Goal: Task Accomplishment & Management: Use online tool/utility

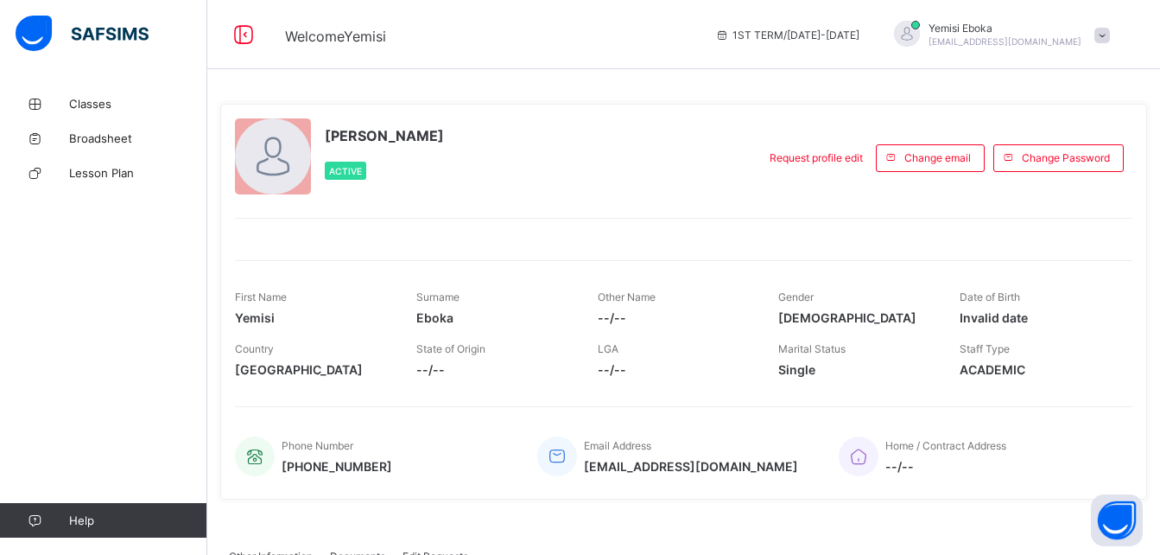
click at [1108, 35] on div at bounding box center [1103, 35] width 16 height 13
click at [1071, 175] on span "Logout" at bounding box center [1054, 171] width 114 height 20
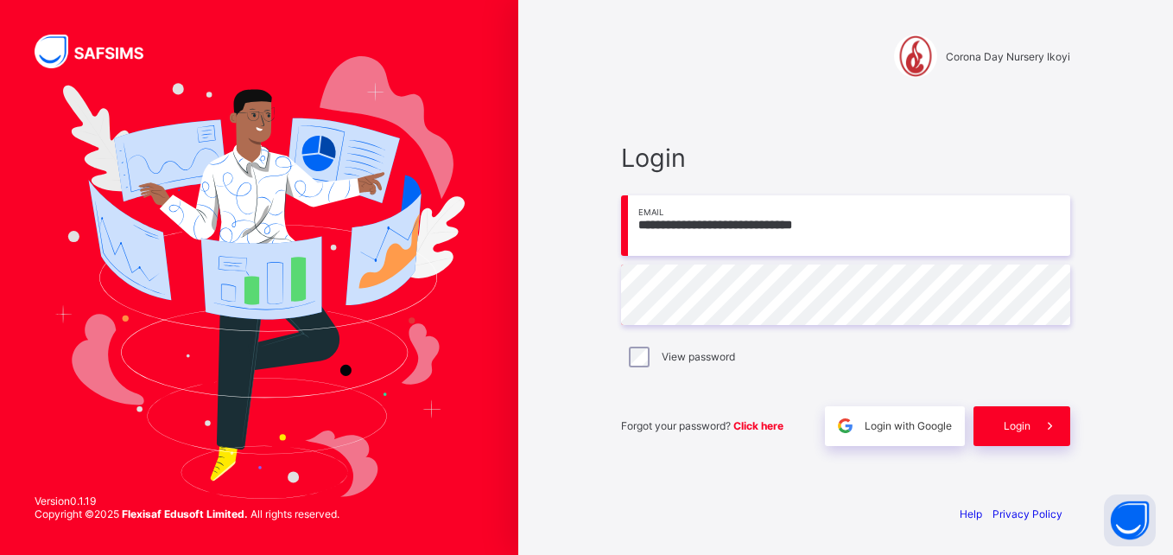
click at [956, 238] on input "**********" at bounding box center [845, 225] width 449 height 60
type input "**********"
click at [1037, 423] on span at bounding box center [1051, 426] width 40 height 40
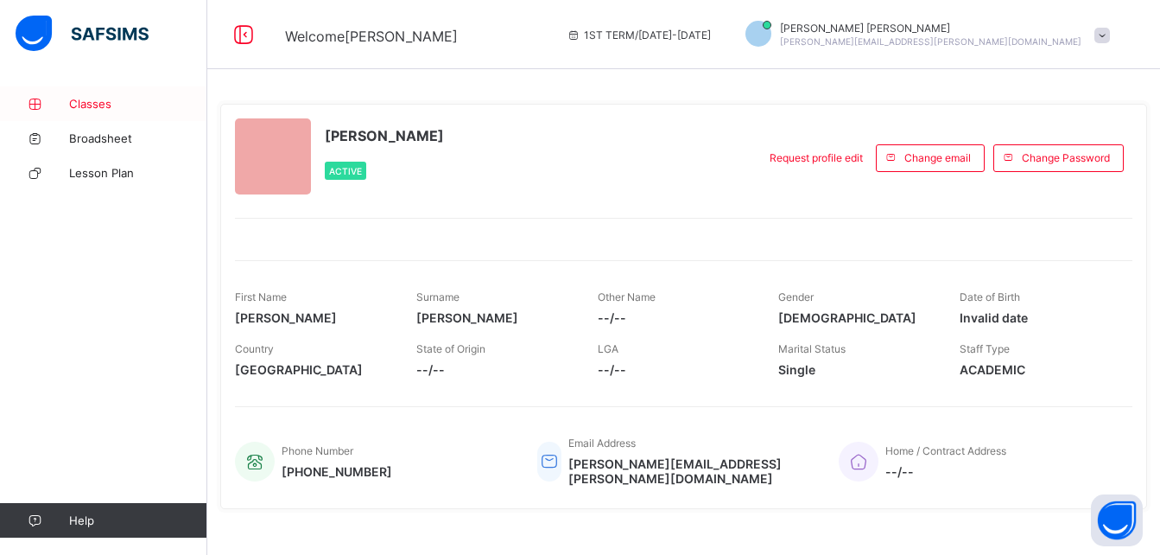
click at [88, 99] on span "Classes" at bounding box center [138, 104] width 138 height 14
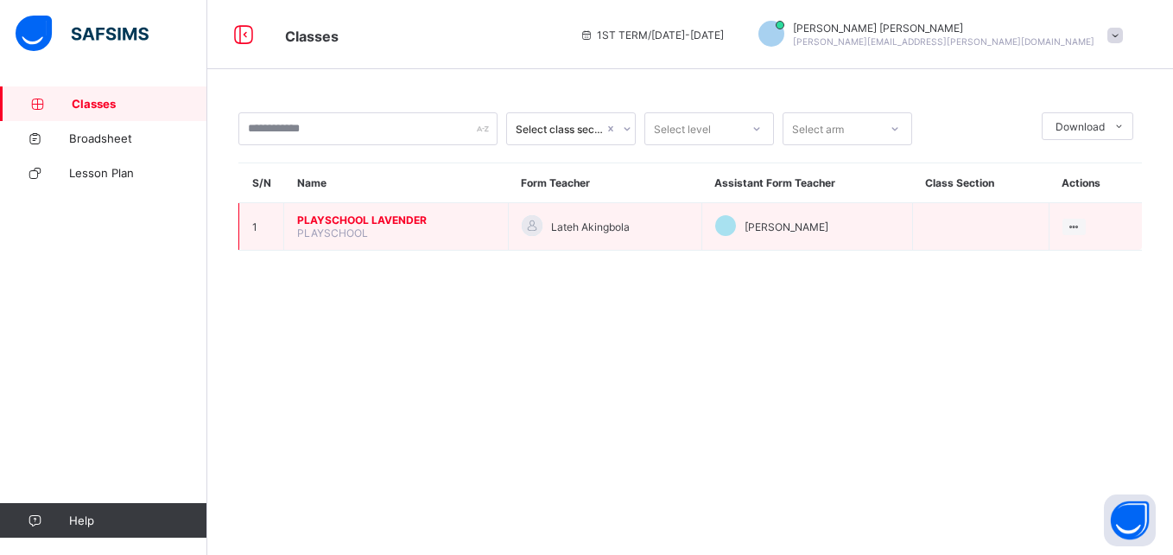
click at [402, 217] on span "PLAYSCHOOL LAVENDER" at bounding box center [396, 219] width 198 height 13
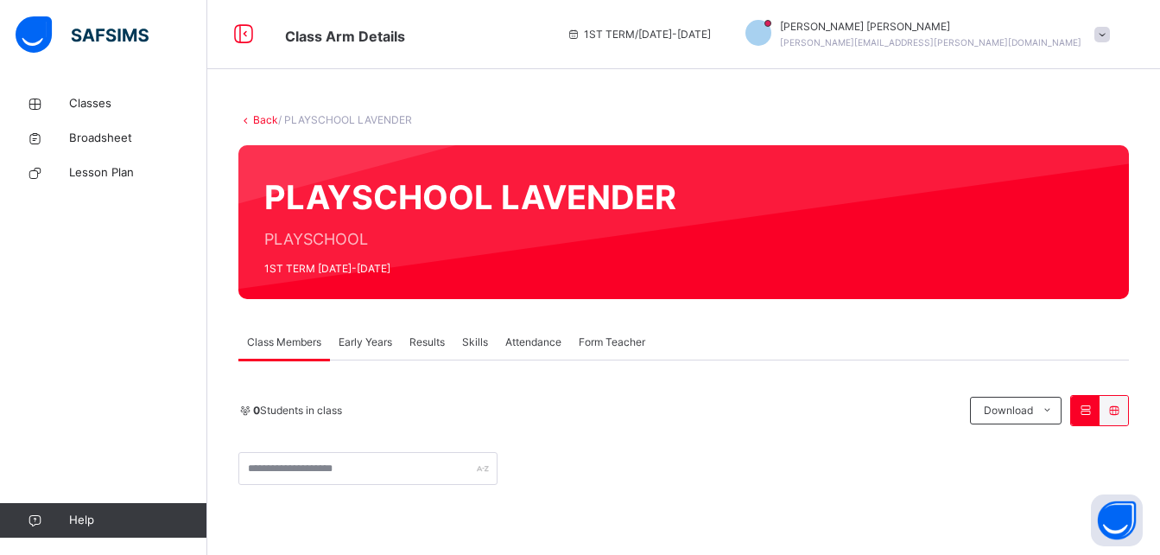
click at [378, 341] on span "Early Years" at bounding box center [366, 342] width 54 height 16
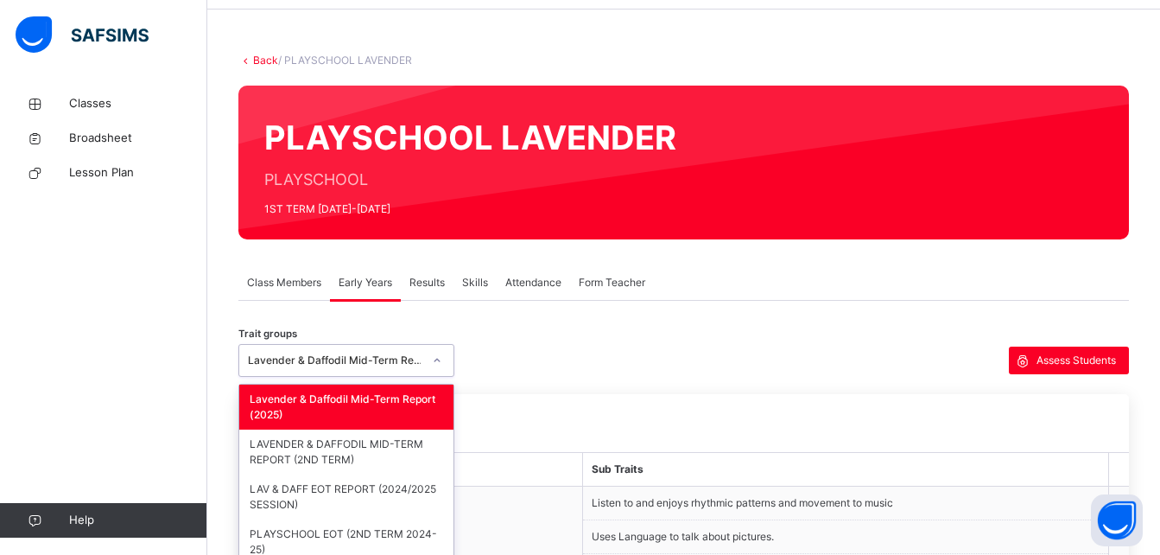
click at [332, 377] on div "option Lavender & Daffodil Mid-Term Report (2025) focused, 1 of 4. 4 results av…" at bounding box center [346, 360] width 216 height 33
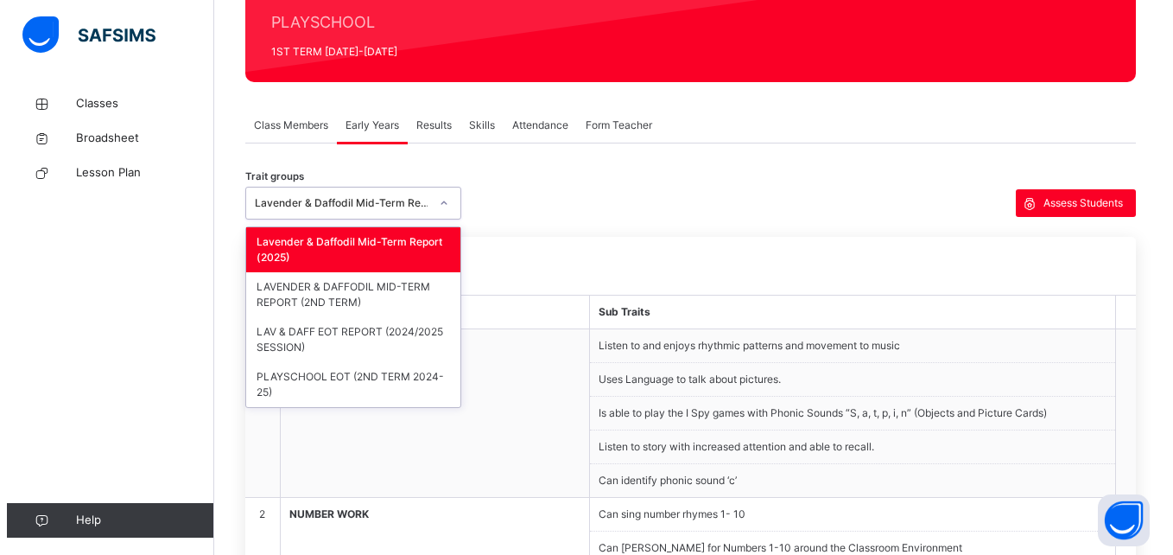
scroll to position [259, 0]
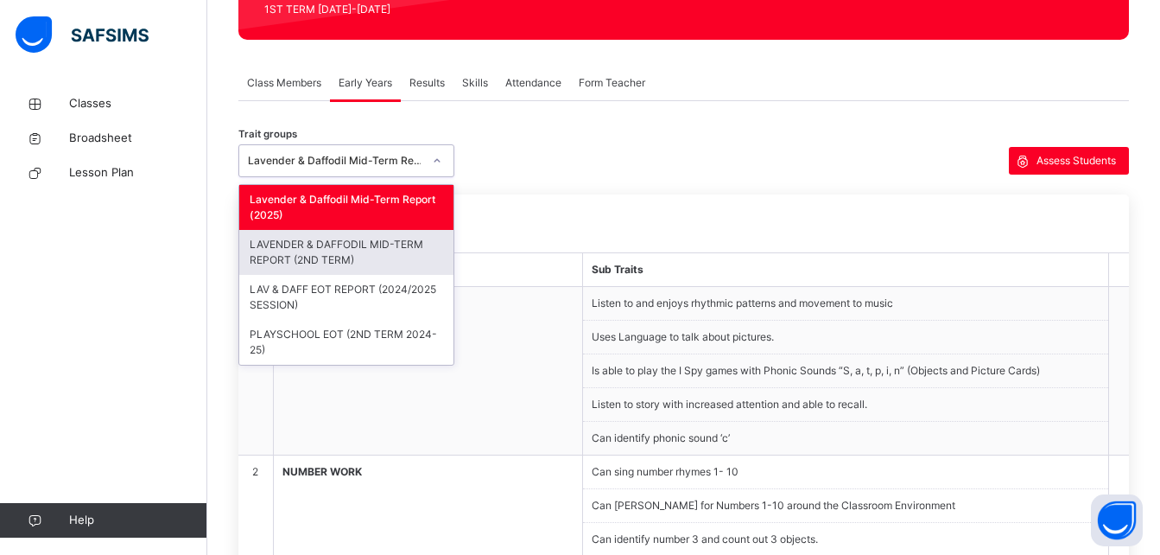
click at [347, 251] on div "LAVENDER & DAFFODIL MID-TERM REPORT (2ND TERM)" at bounding box center [346, 252] width 214 height 45
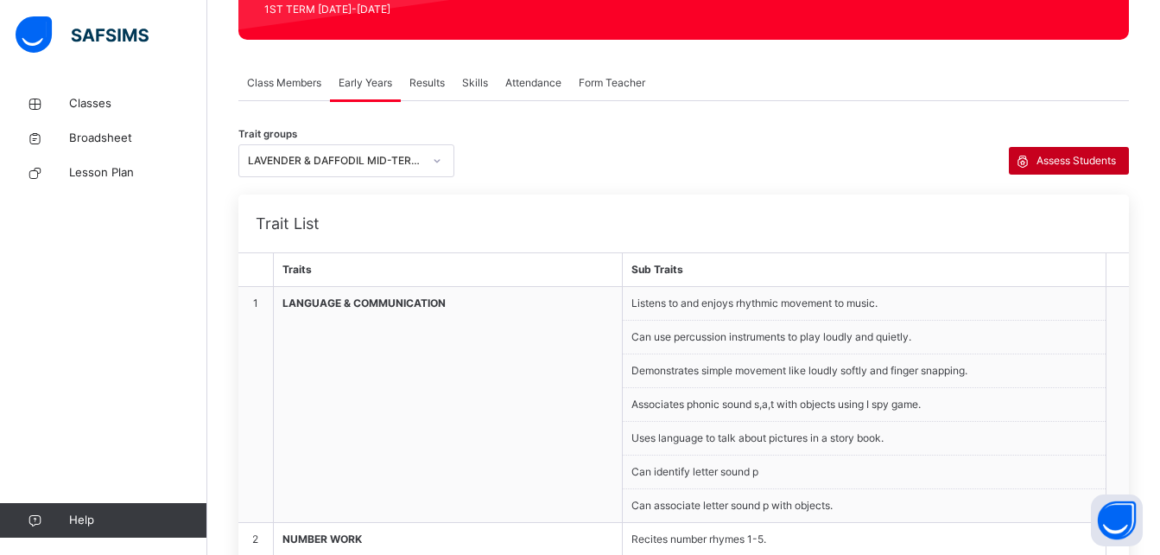
click at [1052, 160] on span "Assess Students" at bounding box center [1076, 161] width 79 height 16
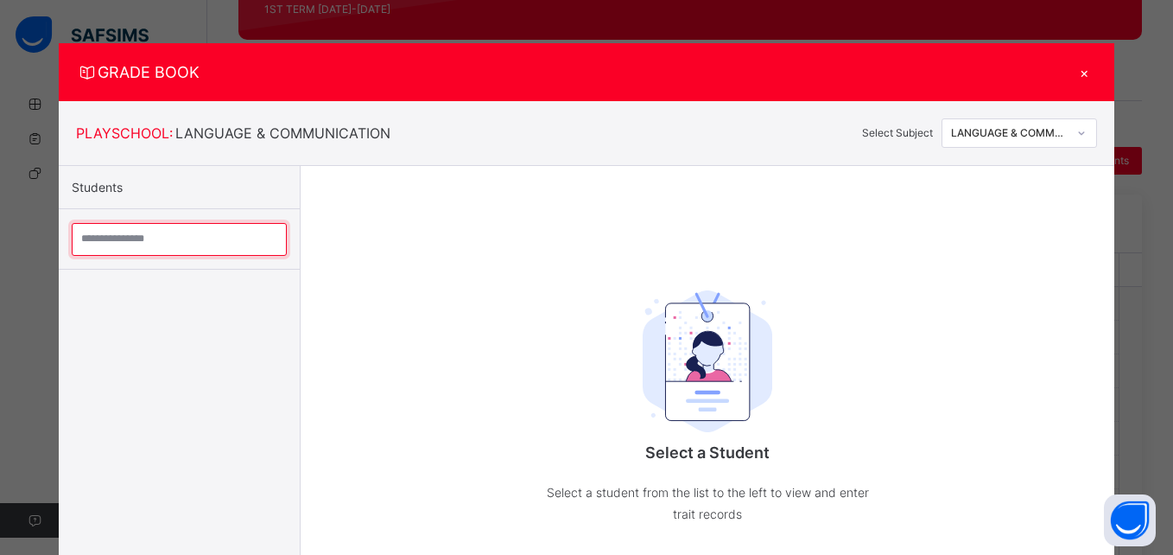
click at [197, 245] on input "search" at bounding box center [179, 239] width 215 height 33
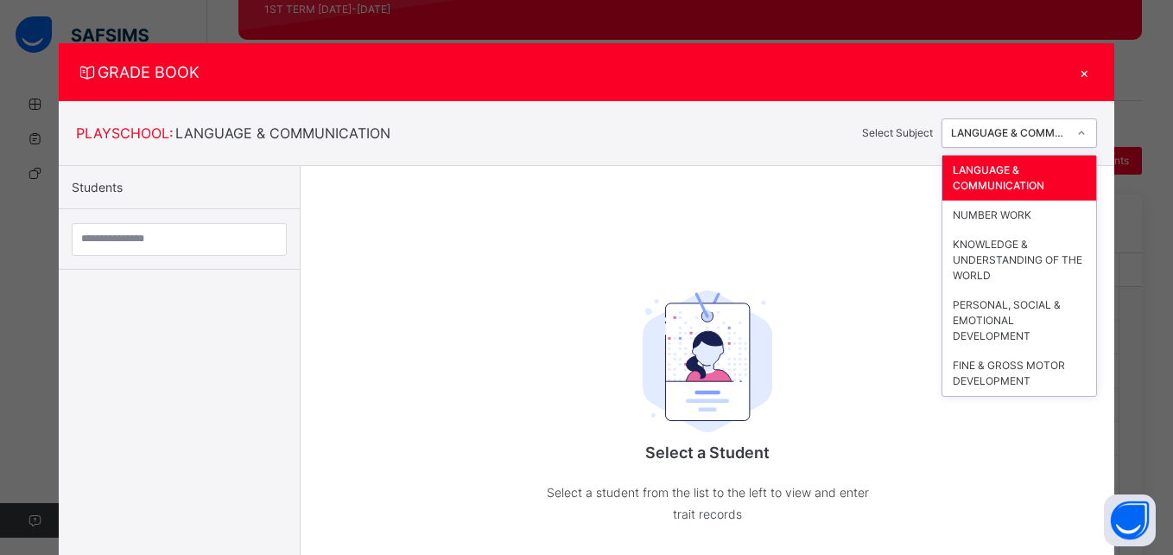
click at [1024, 138] on div "LANGUAGE & COMMUNICATION" at bounding box center [1010, 133] width 118 height 16
click at [989, 212] on div "NUMBER WORK" at bounding box center [1020, 214] width 154 height 29
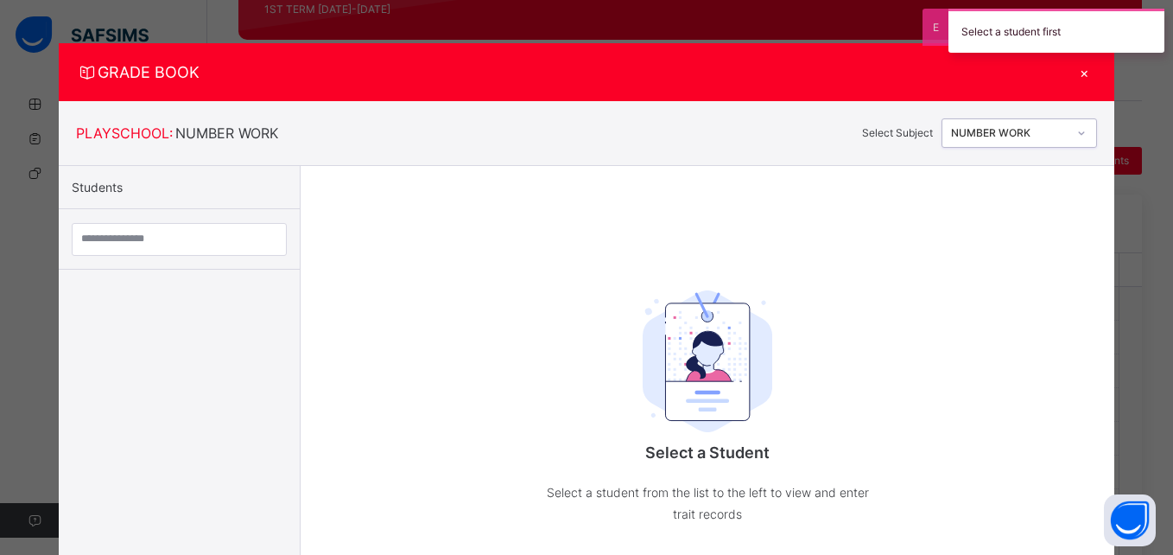
click at [1074, 72] on div "×" at bounding box center [1084, 71] width 26 height 23
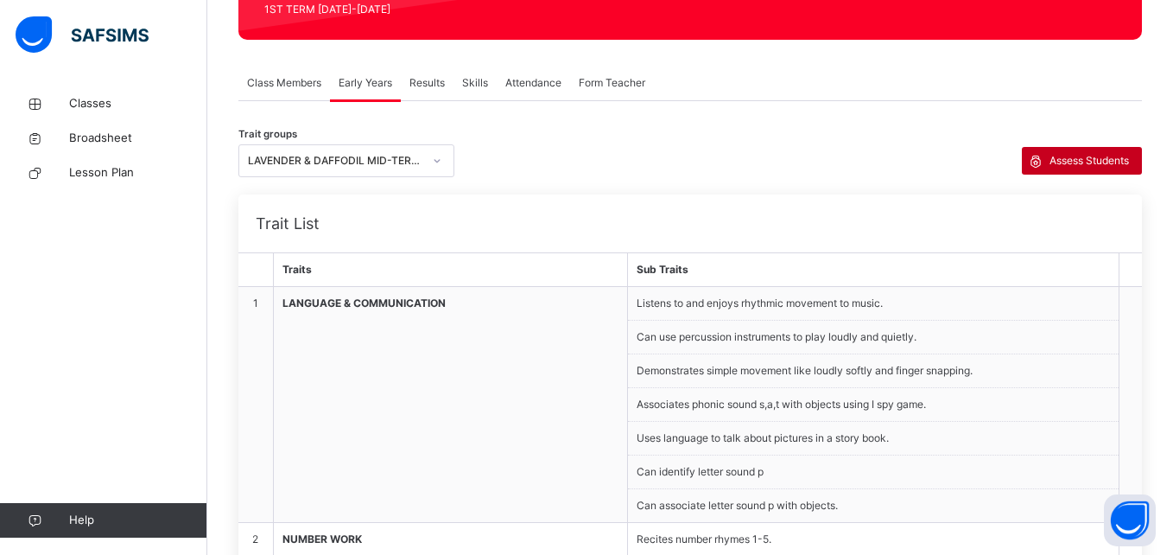
click at [1040, 164] on icon at bounding box center [1035, 160] width 19 height 21
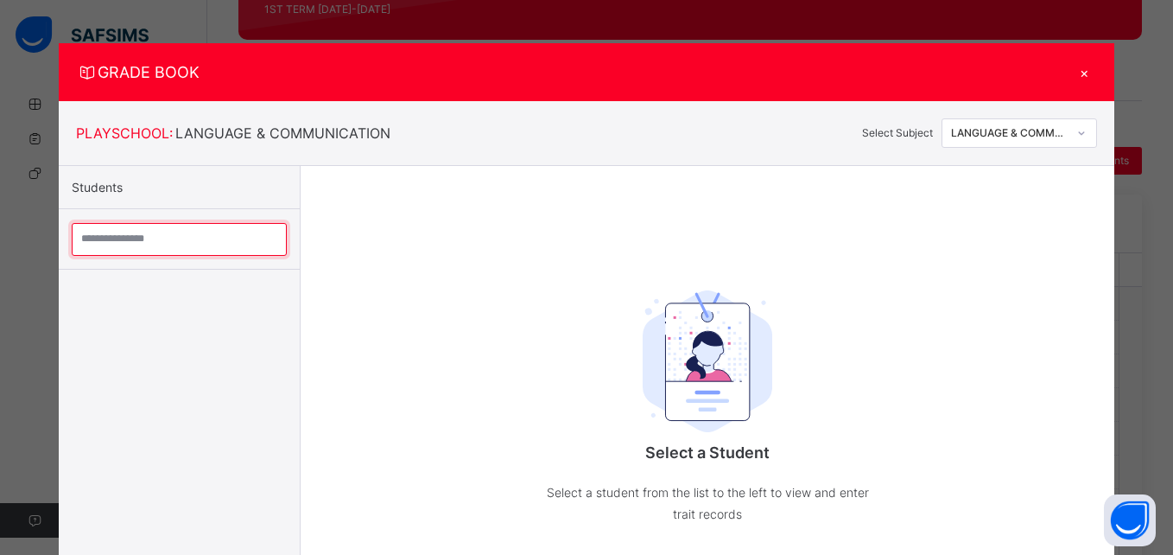
click at [154, 244] on input "search" at bounding box center [179, 239] width 215 height 33
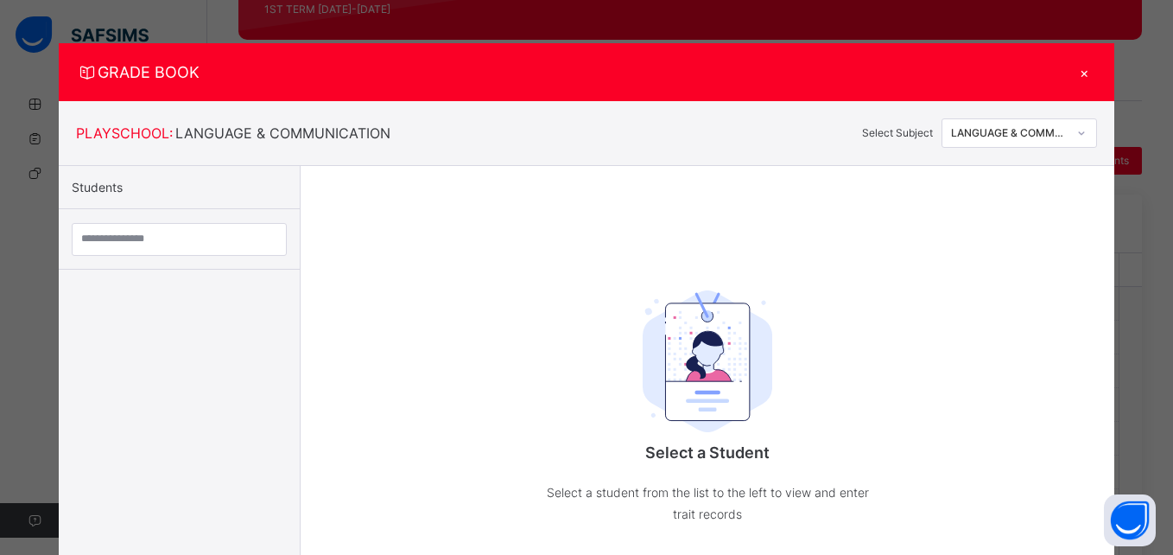
click at [1075, 74] on div "×" at bounding box center [1084, 71] width 26 height 23
